Goal: Task Accomplishment & Management: Manage account settings

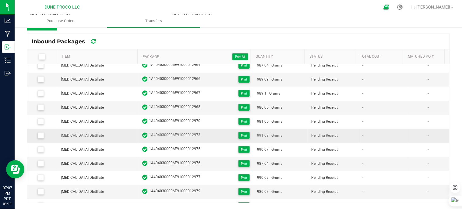
scroll to position [28, 0]
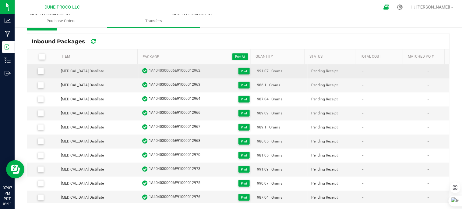
click at [42, 71] on icon at bounding box center [41, 71] width 4 height 0
click at [0, 0] on input "checkbox" at bounding box center [0, 0] width 0 height 0
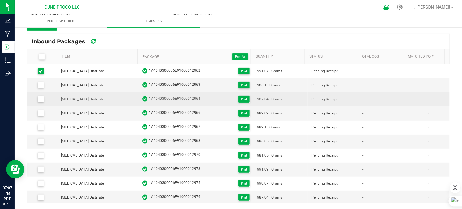
click at [39, 99] on icon at bounding box center [41, 99] width 4 height 0
click at [0, 0] on input "checkbox" at bounding box center [0, 0] width 0 height 0
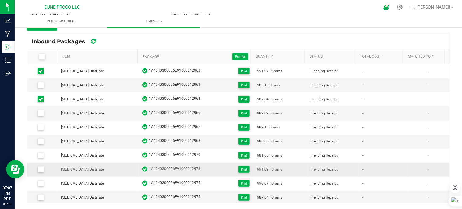
click at [41, 169] on icon at bounding box center [41, 169] width 4 height 0
click at [0, 0] on input "checkbox" at bounding box center [0, 0] width 0 height 0
click at [40, 197] on icon at bounding box center [41, 197] width 4 height 0
click at [0, 0] on input "checkbox" at bounding box center [0, 0] width 0 height 0
click at [39, 197] on icon at bounding box center [41, 197] width 4 height 0
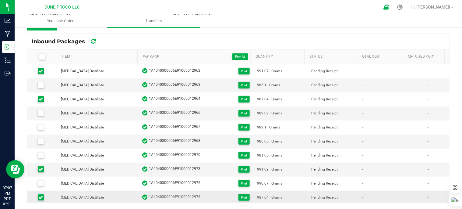
click at [0, 0] on input "checkbox" at bounding box center [0, 0] width 0 height 0
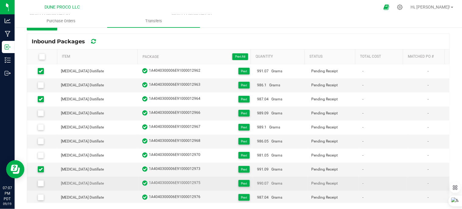
click at [39, 183] on icon at bounding box center [41, 183] width 4 height 0
click at [0, 0] on input "checkbox" at bounding box center [0, 0] width 0 height 0
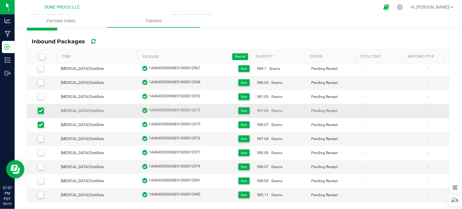
scroll to position [96, 0]
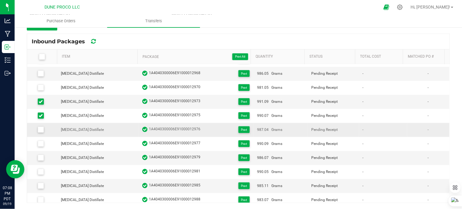
click at [40, 129] on icon at bounding box center [41, 129] width 4 height 0
click at [0, 0] on input "checkbox" at bounding box center [0, 0] width 0 height 0
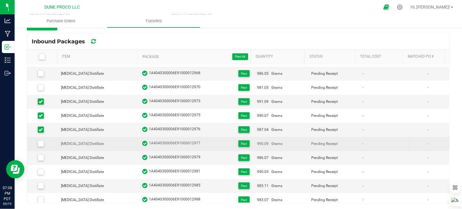
click at [41, 143] on icon at bounding box center [41, 143] width 4 height 0
click at [0, 0] on input "checkbox" at bounding box center [0, 0] width 0 height 0
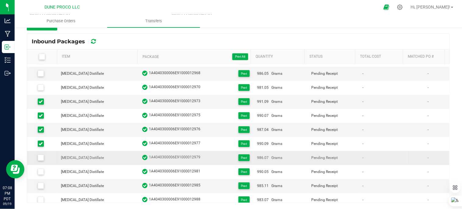
click at [41, 157] on icon at bounding box center [41, 157] width 4 height 0
click at [0, 0] on input "checkbox" at bounding box center [0, 0] width 0 height 0
click at [40, 185] on icon at bounding box center [41, 185] width 4 height 0
click at [0, 0] on input "checkbox" at bounding box center [0, 0] width 0 height 0
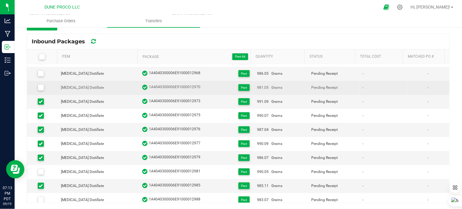
click at [41, 87] on icon at bounding box center [41, 87] width 4 height 0
click at [0, 0] on input "checkbox" at bounding box center [0, 0] width 0 height 0
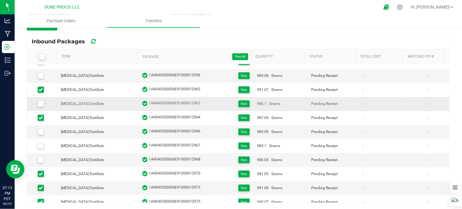
scroll to position [0, 0]
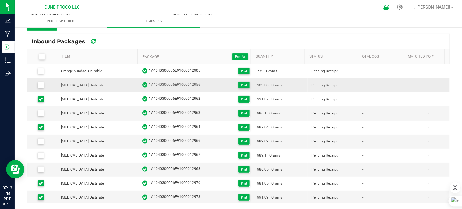
click at [41, 85] on icon at bounding box center [41, 85] width 4 height 0
click at [0, 0] on input "checkbox" at bounding box center [0, 0] width 0 height 0
click at [39, 113] on icon at bounding box center [41, 113] width 4 height 0
click at [0, 0] on input "checkbox" at bounding box center [0, 0] width 0 height 0
click at [43, 142] on span at bounding box center [41, 141] width 6 height 6
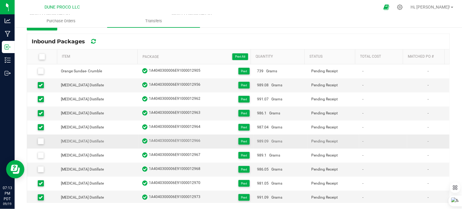
click at [0, 0] on input "checkbox" at bounding box center [0, 0] width 0 height 0
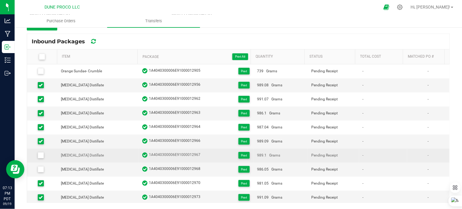
click at [37, 156] on label at bounding box center [42, 155] width 23 height 6
click at [0, 0] on input "checkbox" at bounding box center [0, 0] width 0 height 0
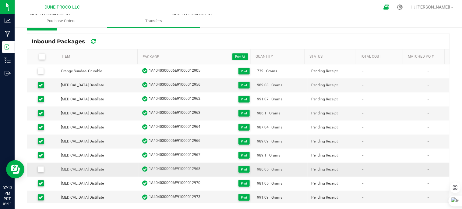
click at [38, 169] on span at bounding box center [41, 169] width 6 height 6
click at [0, 0] on input "checkbox" at bounding box center [0, 0] width 0 height 0
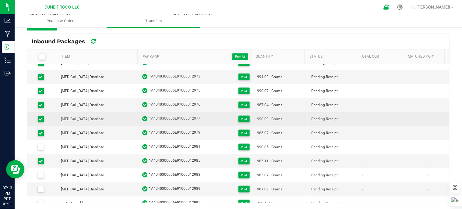
scroll to position [129, 0]
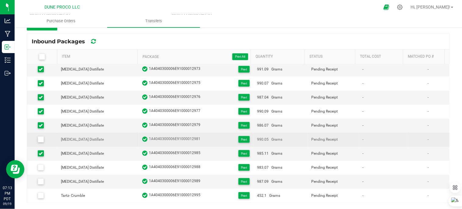
click at [41, 139] on icon at bounding box center [41, 139] width 4 height 0
click at [0, 0] on input "checkbox" at bounding box center [0, 0] width 0 height 0
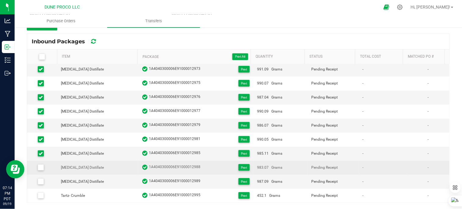
click at [40, 167] on icon at bounding box center [41, 167] width 4 height 0
click at [0, 0] on input "checkbox" at bounding box center [0, 0] width 0 height 0
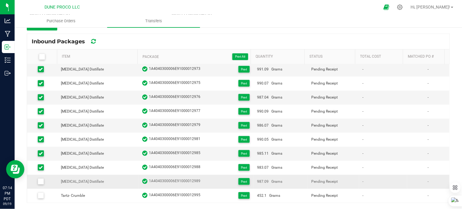
click at [41, 181] on icon at bounding box center [41, 181] width 4 height 0
click at [0, 0] on input "checkbox" at bounding box center [0, 0] width 0 height 0
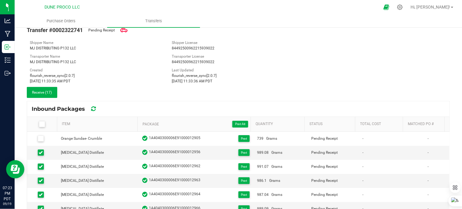
scroll to position [0, 0]
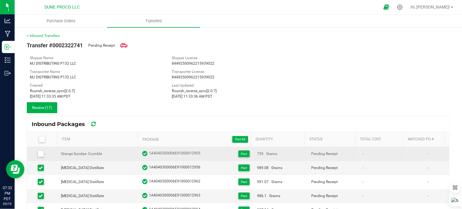
click at [39, 153] on icon at bounding box center [41, 153] width 4 height 0
click at [0, 0] on input "checkbox" at bounding box center [0, 0] width 0 height 0
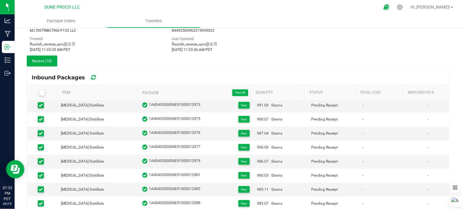
scroll to position [83, 0]
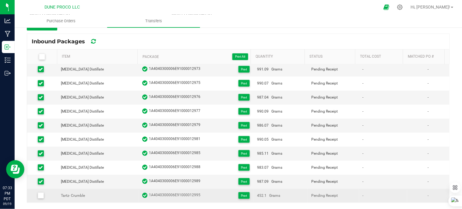
click at [43, 194] on span at bounding box center [41, 195] width 6 height 6
click at [0, 0] on input "checkbox" at bounding box center [0, 0] width 0 height 0
